Goal: Find specific page/section: Find specific page/section

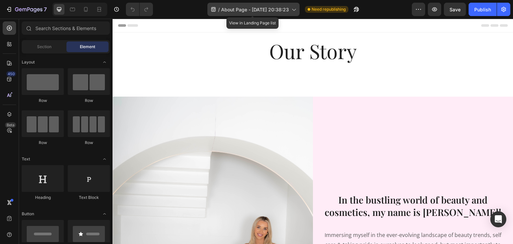
click at [272, 11] on span "About Page - [DATE] 20:38:23" at bounding box center [255, 9] width 68 height 7
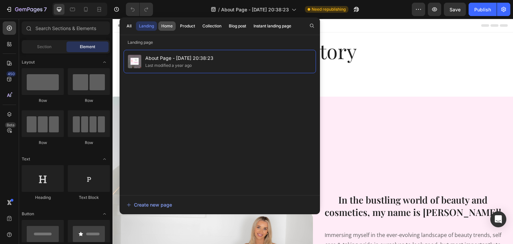
click at [167, 25] on div "Home" at bounding box center [166, 26] width 11 height 6
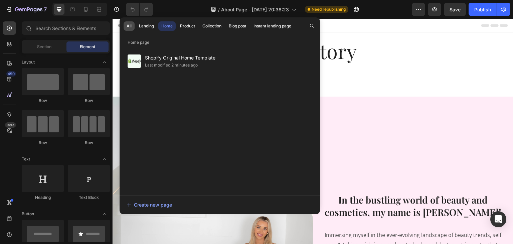
click at [128, 24] on div "All" at bounding box center [129, 26] width 5 height 6
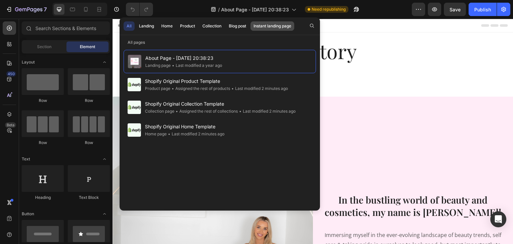
click at [262, 24] on div "Instant landing page" at bounding box center [273, 26] width 38 height 6
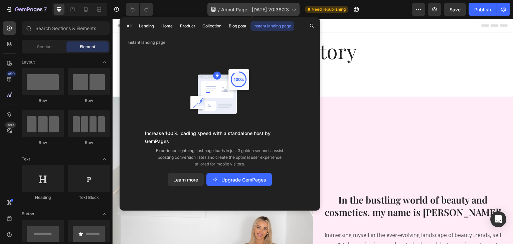
click at [293, 9] on icon at bounding box center [293, 9] width 7 height 7
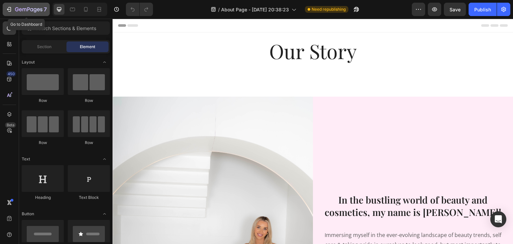
click at [24, 6] on div "7" at bounding box center [31, 9] width 32 height 8
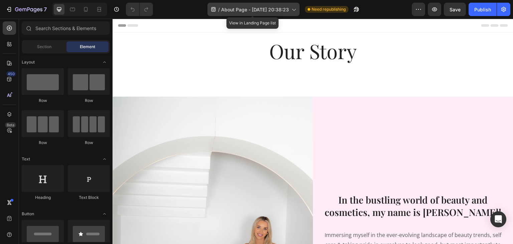
click at [294, 7] on icon at bounding box center [293, 9] width 7 height 7
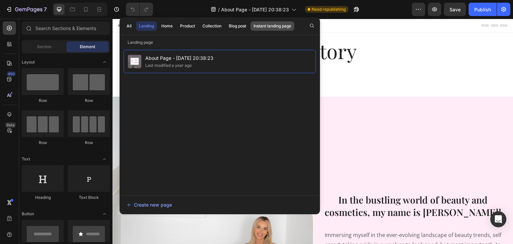
click at [266, 26] on div "Instant landing page" at bounding box center [273, 26] width 38 height 6
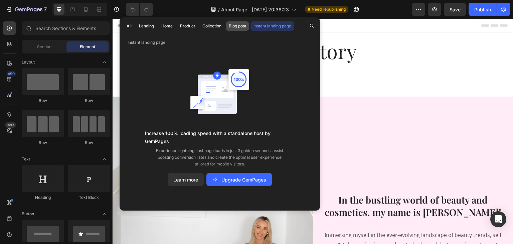
click at [233, 25] on div "Blog post" at bounding box center [237, 26] width 17 height 6
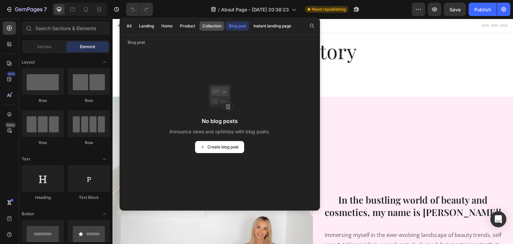
click at [217, 25] on div "Collection" at bounding box center [211, 26] width 19 height 6
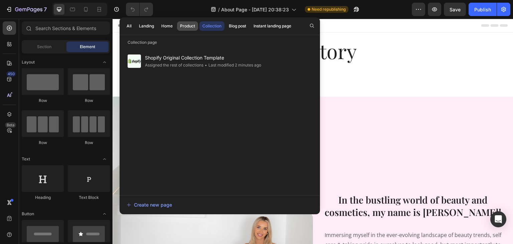
click at [190, 26] on div "Product" at bounding box center [187, 26] width 15 height 6
click at [160, 26] on button "Home" at bounding box center [166, 25] width 17 height 9
click at [146, 24] on div "Landing" at bounding box center [146, 26] width 15 height 6
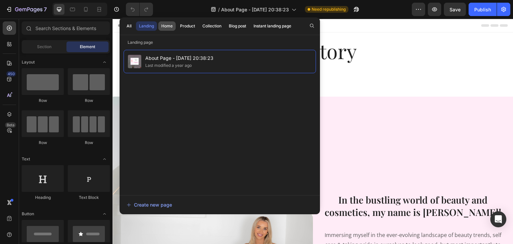
click at [166, 26] on div "Home" at bounding box center [166, 26] width 11 height 6
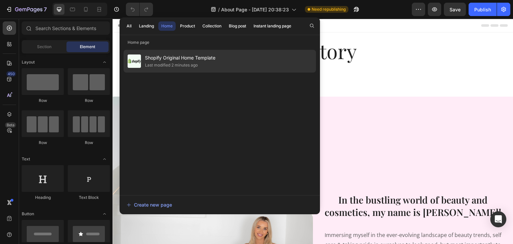
click at [189, 61] on span "Shopify Original Home Template" at bounding box center [180, 58] width 71 height 8
